Goal: Communication & Community: Connect with others

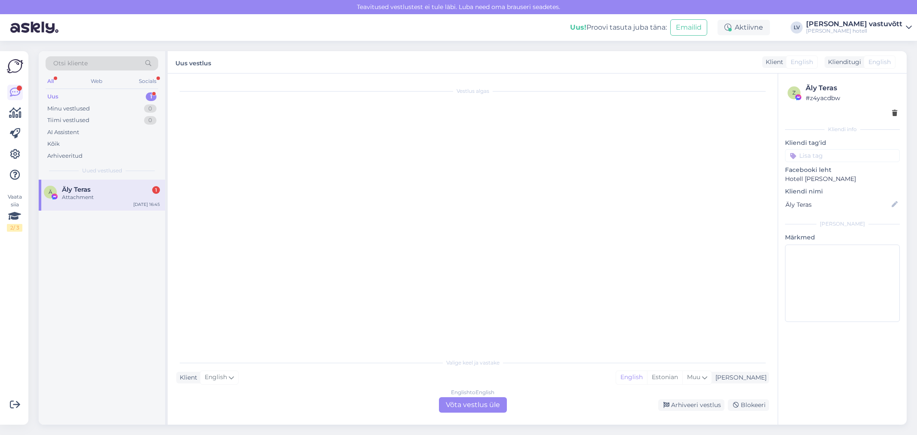
click at [96, 191] on div "Äly Teras 1" at bounding box center [111, 190] width 98 height 8
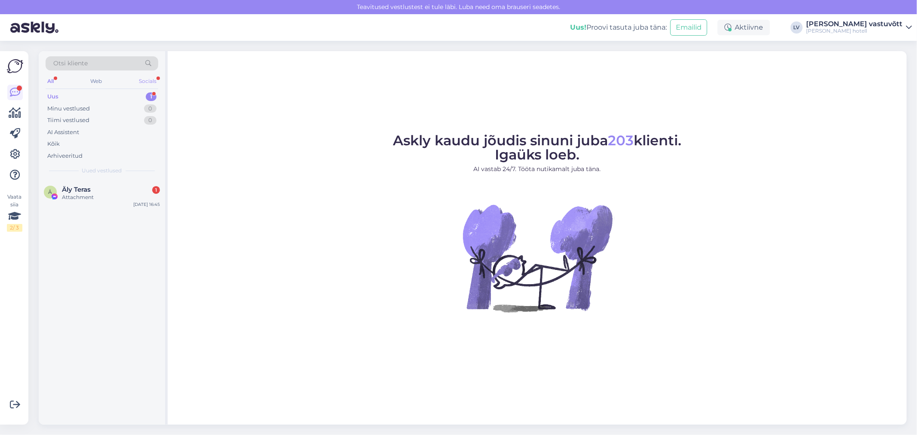
click at [151, 83] on div "Socials" at bounding box center [147, 81] width 21 height 11
click at [119, 193] on div "Äly Teras 1" at bounding box center [111, 190] width 98 height 8
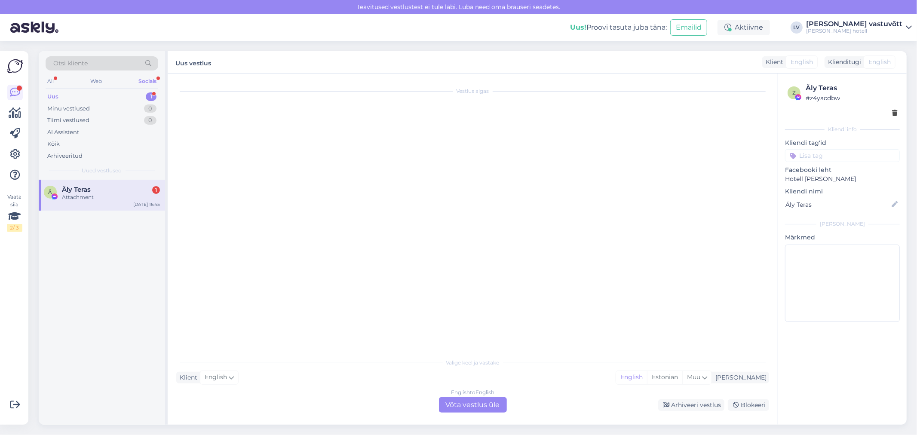
click at [231, 151] on div "Vestlus algas" at bounding box center [476, 214] width 600 height 264
click at [136, 107] on div "Minu vestlused 0" at bounding box center [102, 109] width 113 height 12
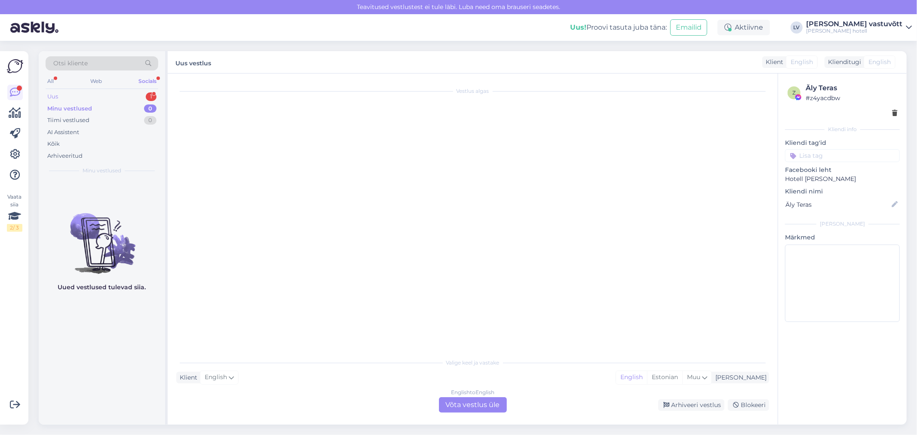
click at [132, 96] on div "Uus 1" at bounding box center [102, 97] width 113 height 12
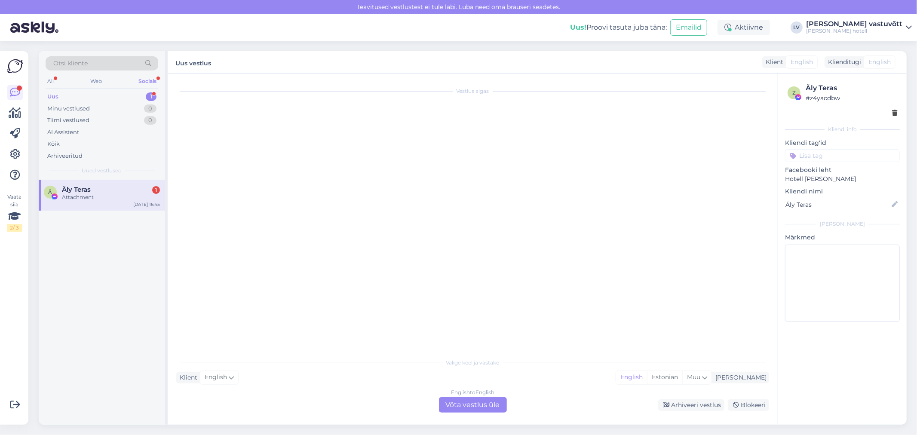
click at [104, 187] on div "Äly Teras 1" at bounding box center [111, 190] width 98 height 8
